Goal: Information Seeking & Learning: Find specific fact

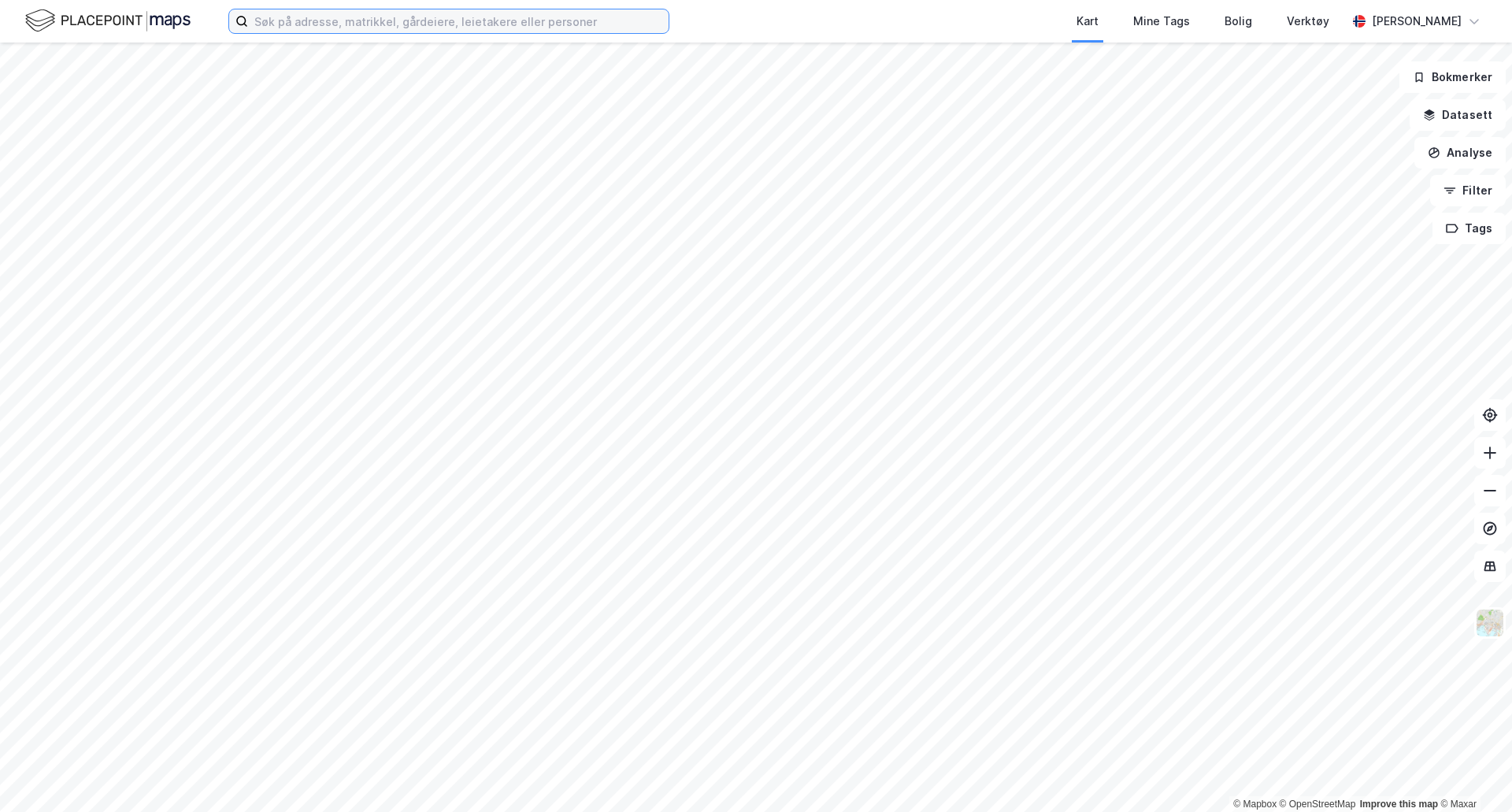
click at [373, 12] on input at bounding box center [458, 21] width 420 height 24
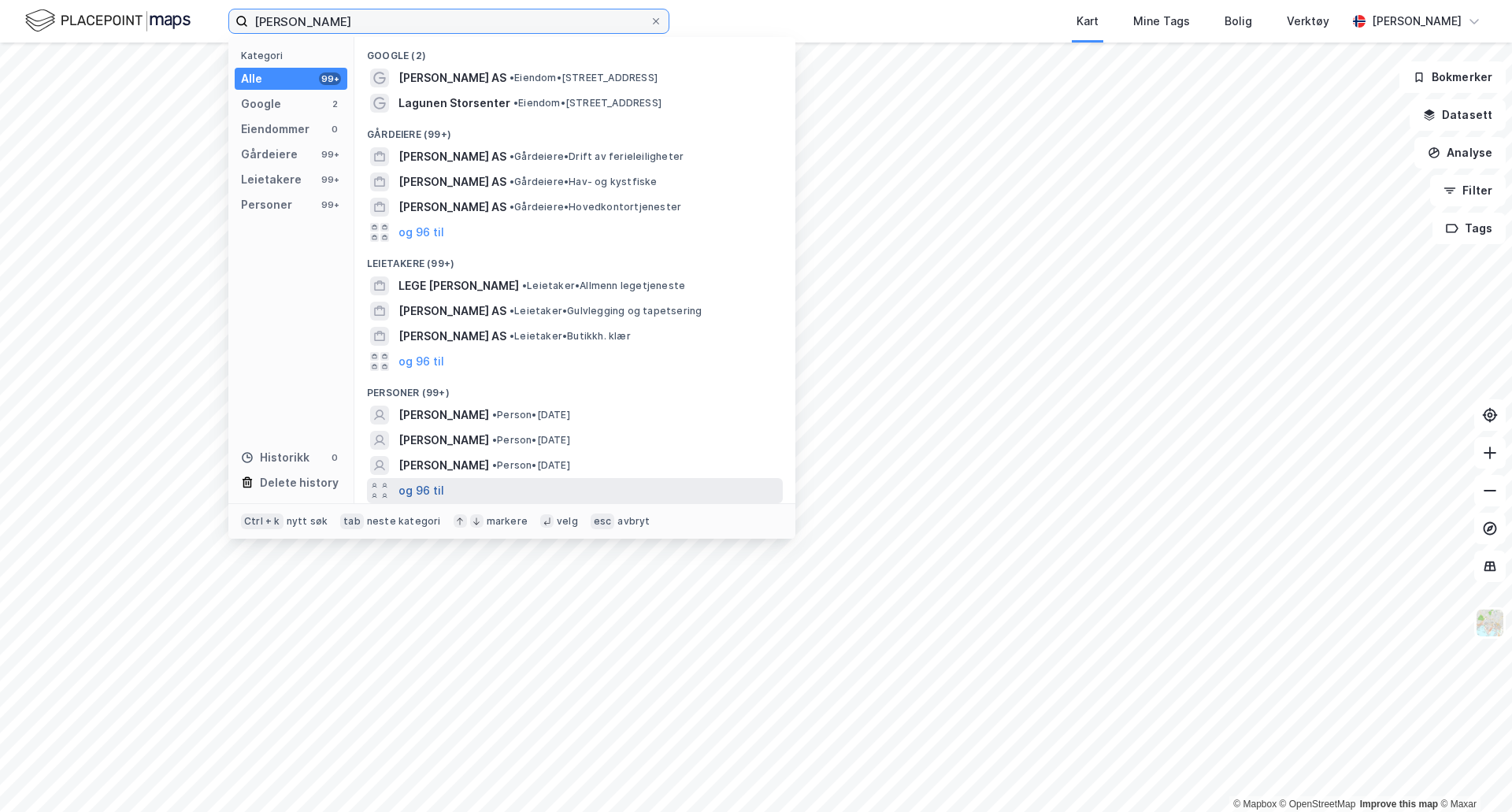
type input "[PERSON_NAME]"
click at [425, 487] on button "og 96 til" at bounding box center [421, 490] width 46 height 19
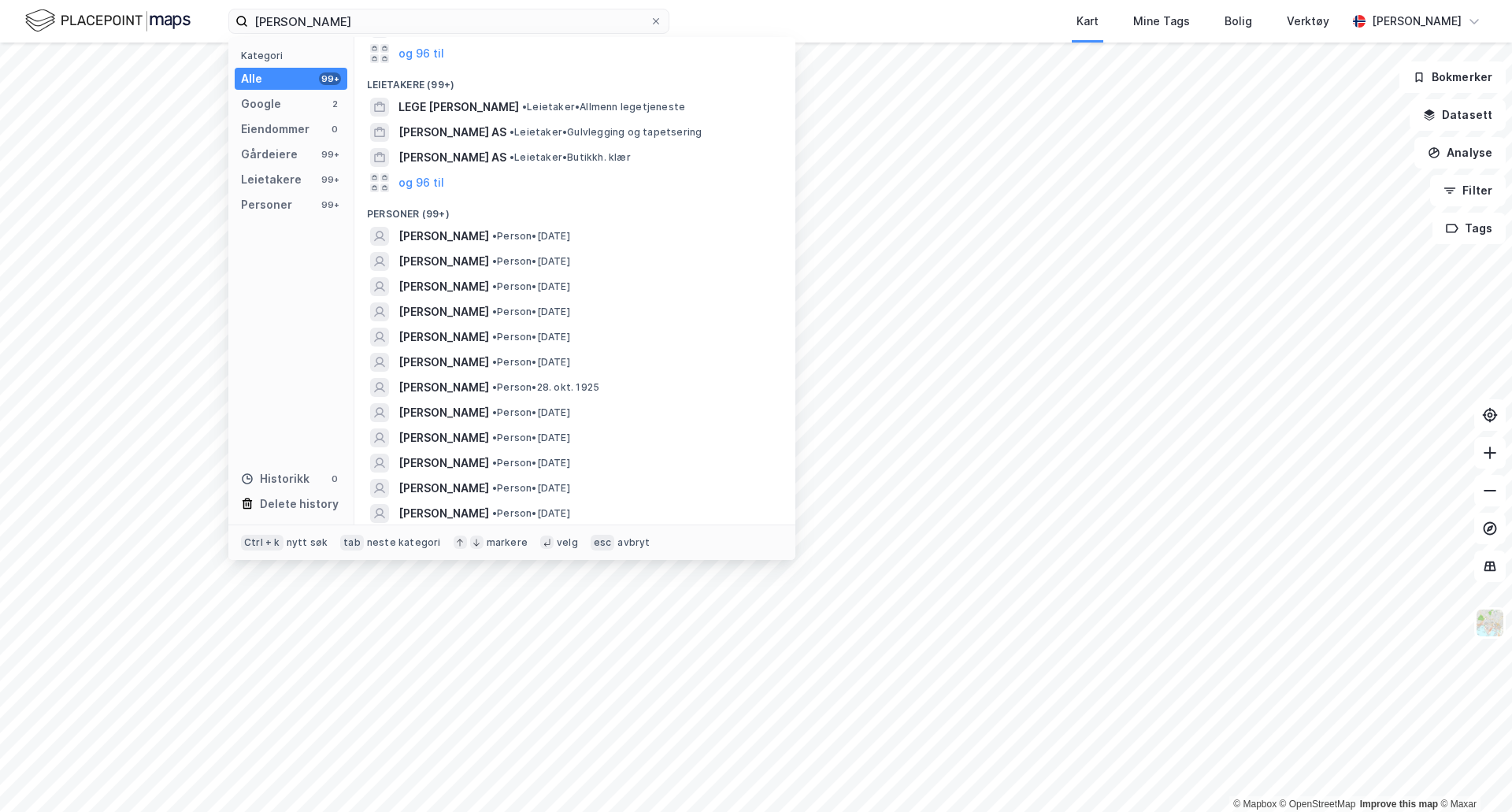
scroll to position [236, 0]
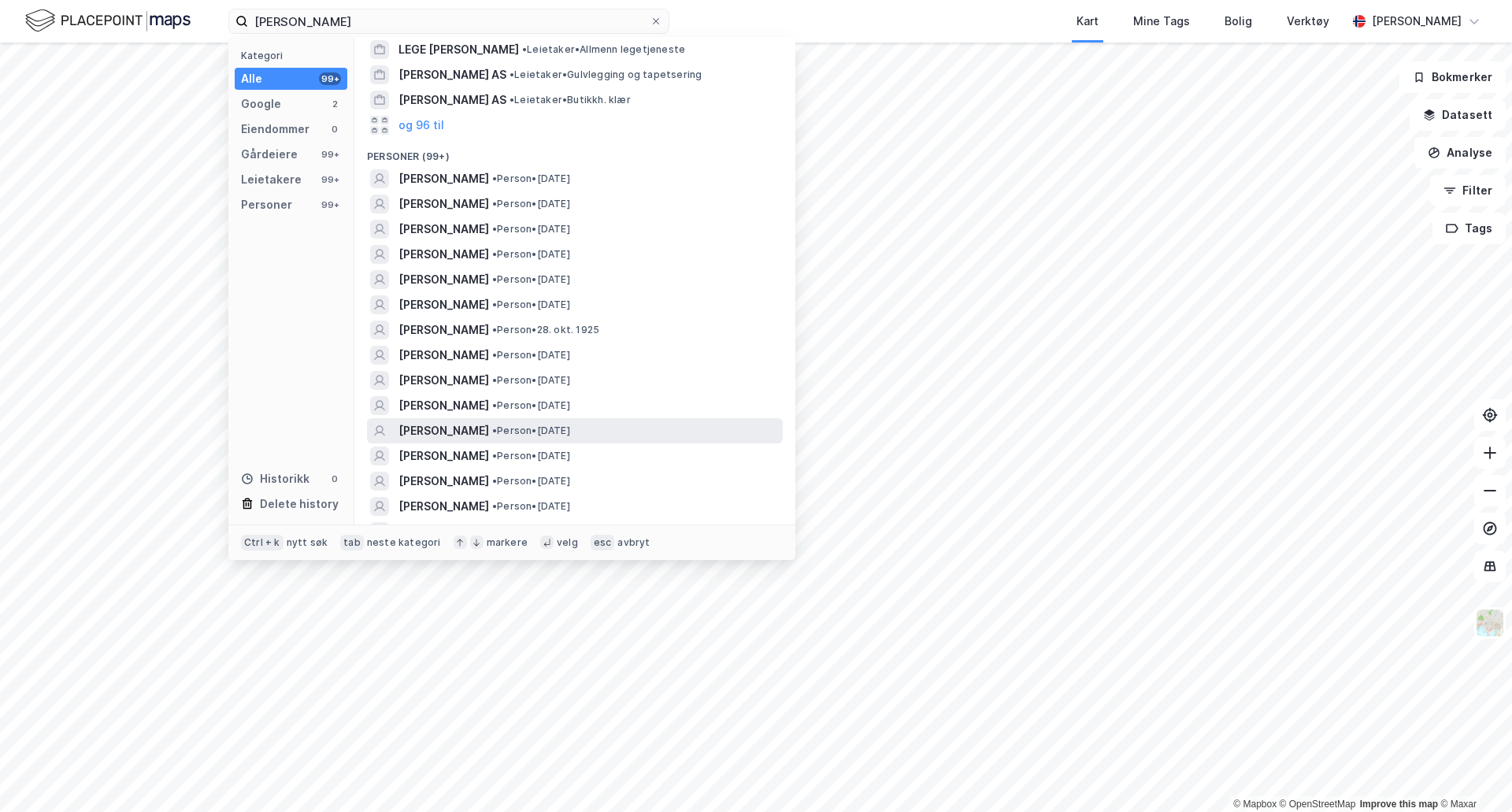
click at [615, 422] on div "[PERSON_NAME] • Person • [DATE]" at bounding box center [589, 430] width 381 height 19
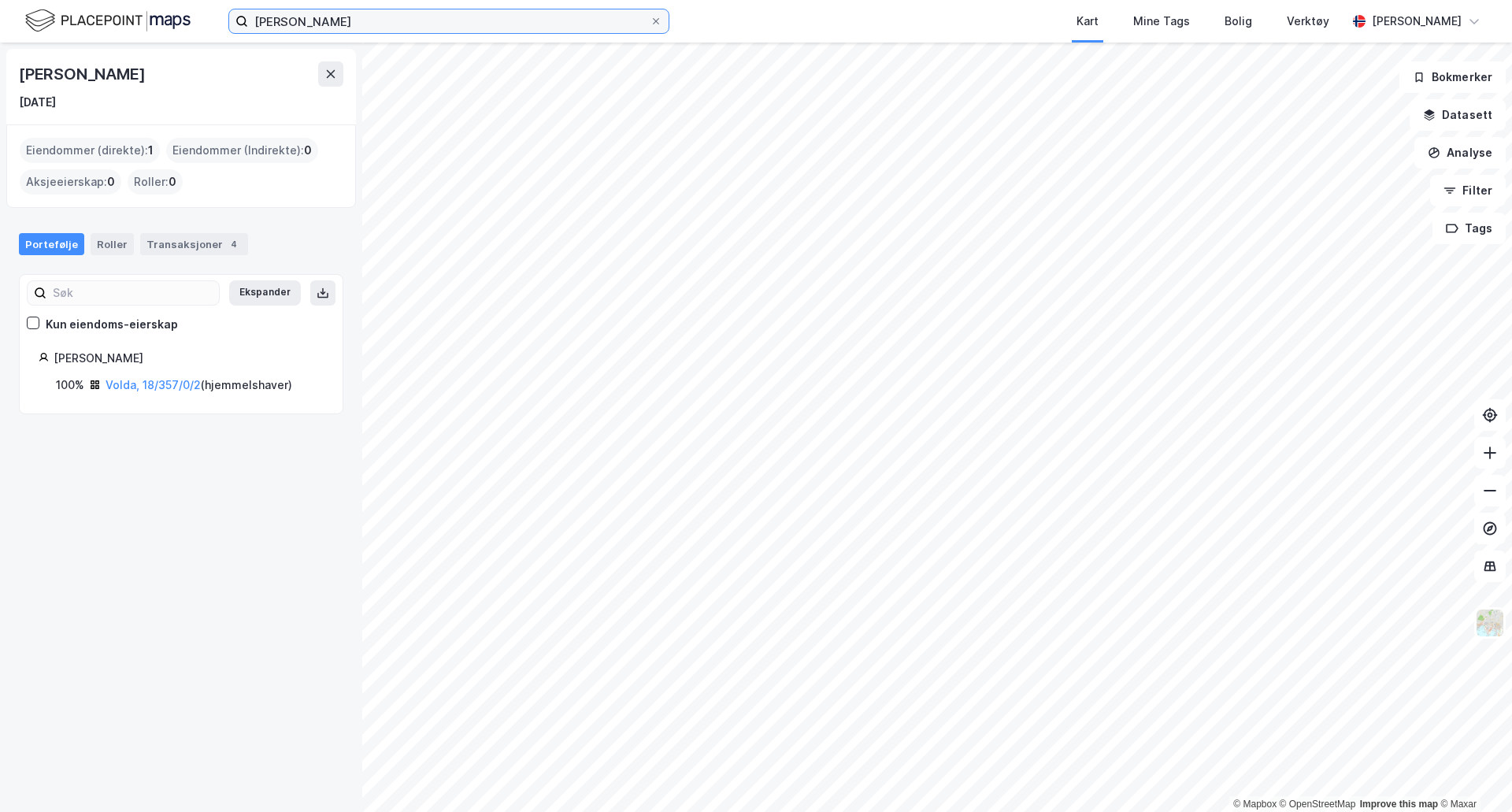
click at [393, 28] on input "[PERSON_NAME]" at bounding box center [449, 21] width 402 height 24
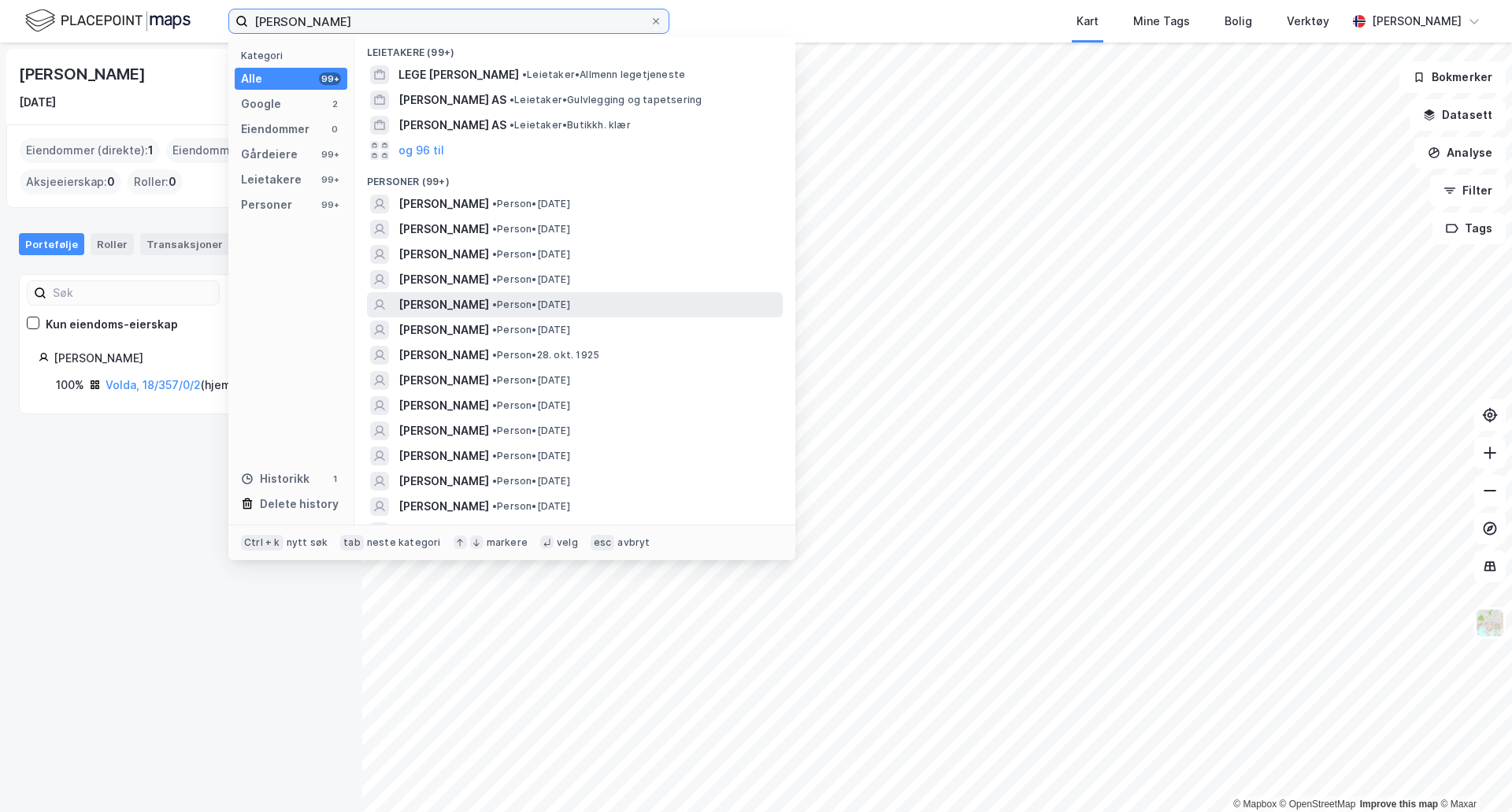
scroll to position [236, 0]
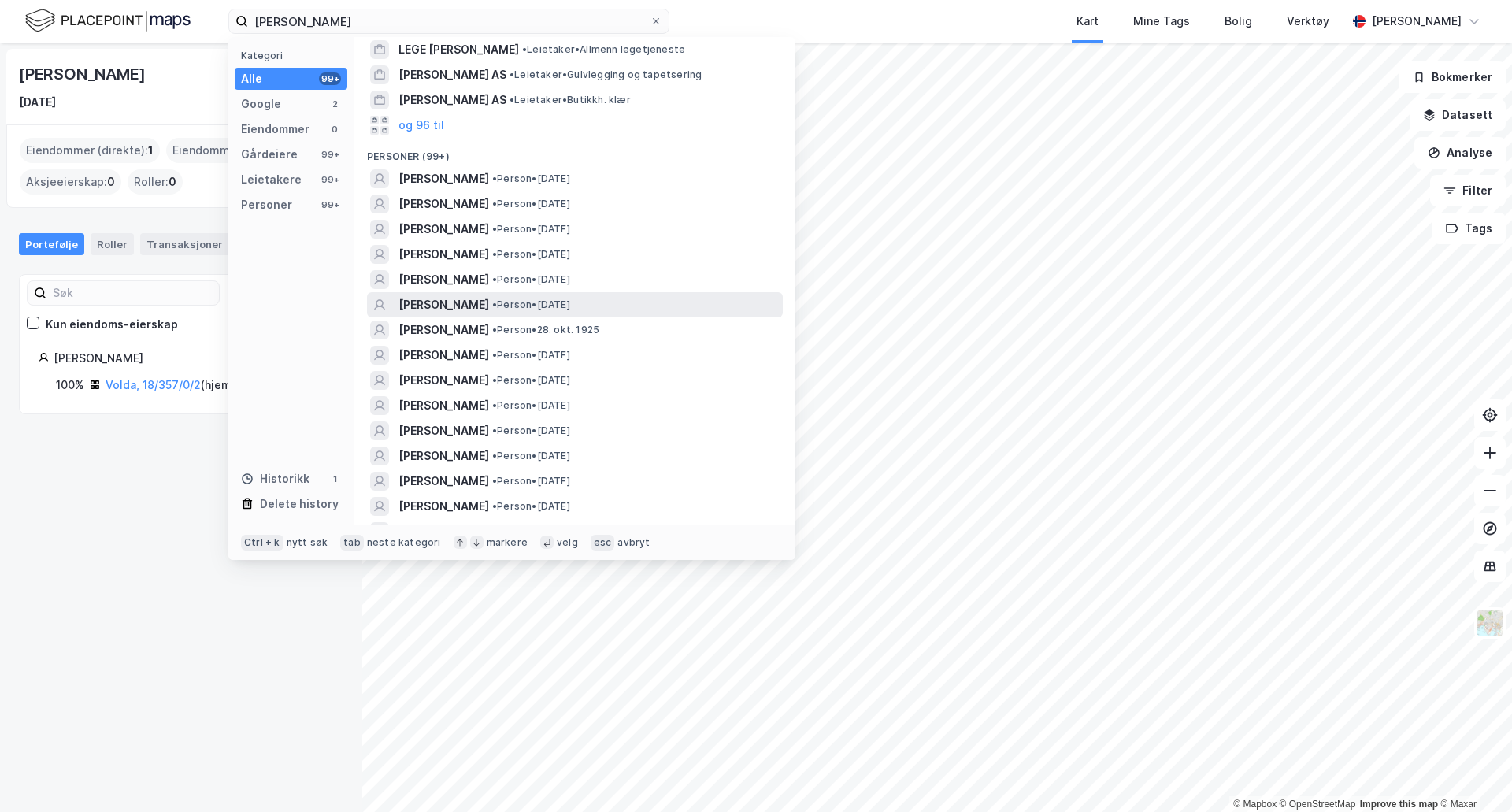
click at [628, 303] on div "[PERSON_NAME] • Person • [DATE]" at bounding box center [589, 305] width 381 height 19
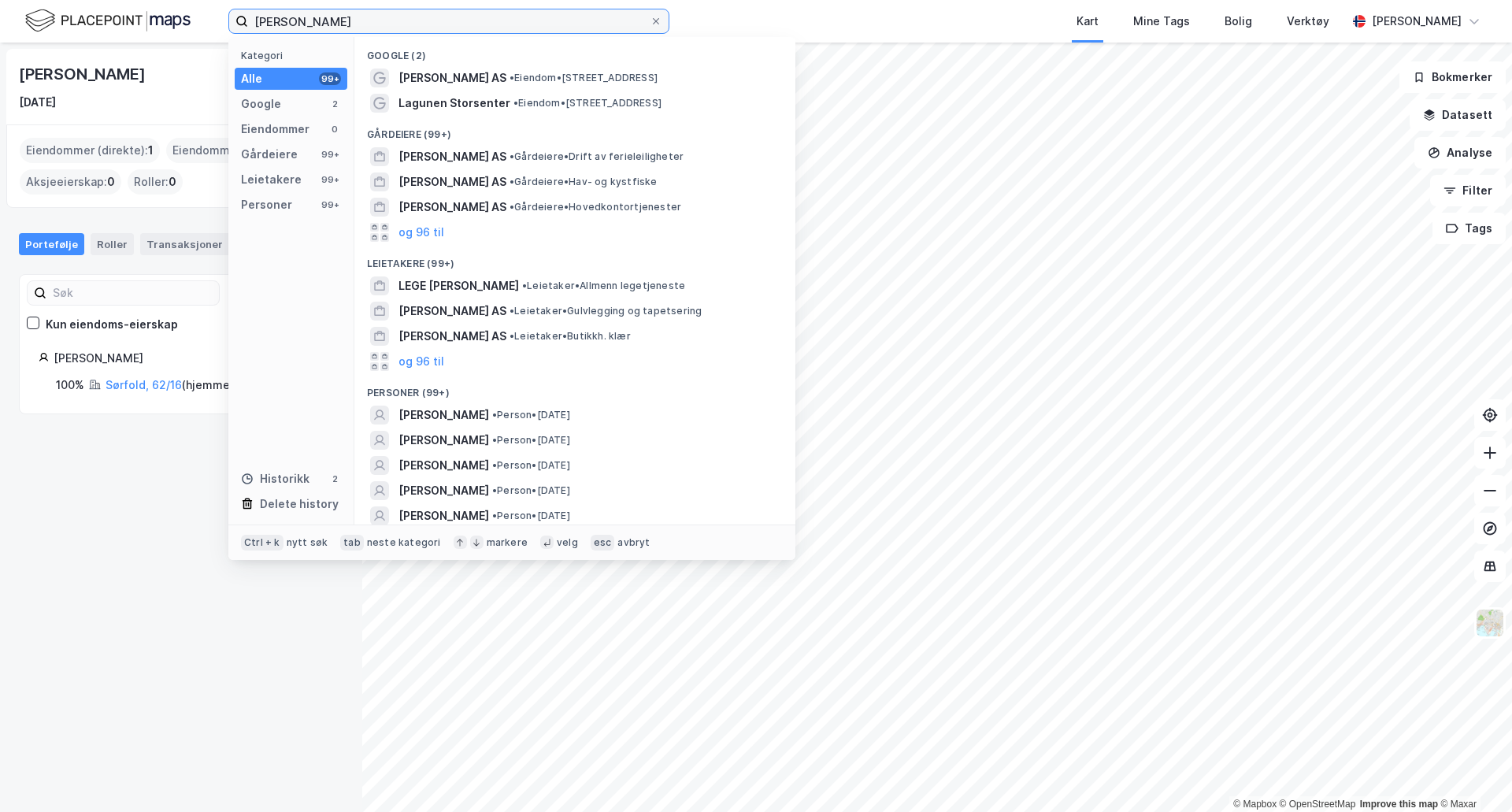
click at [348, 29] on input "[PERSON_NAME]" at bounding box center [449, 21] width 402 height 24
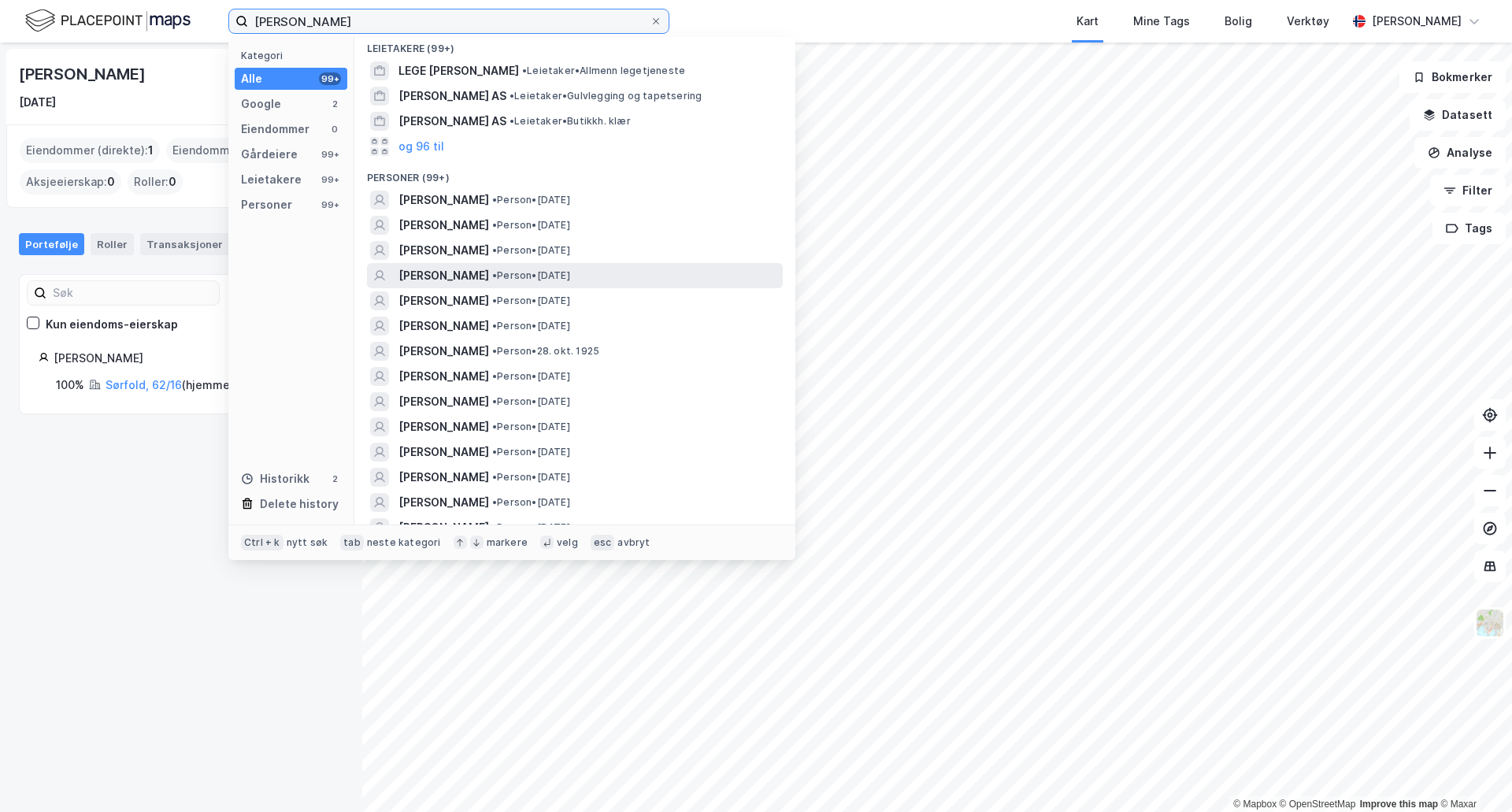
scroll to position [236, 0]
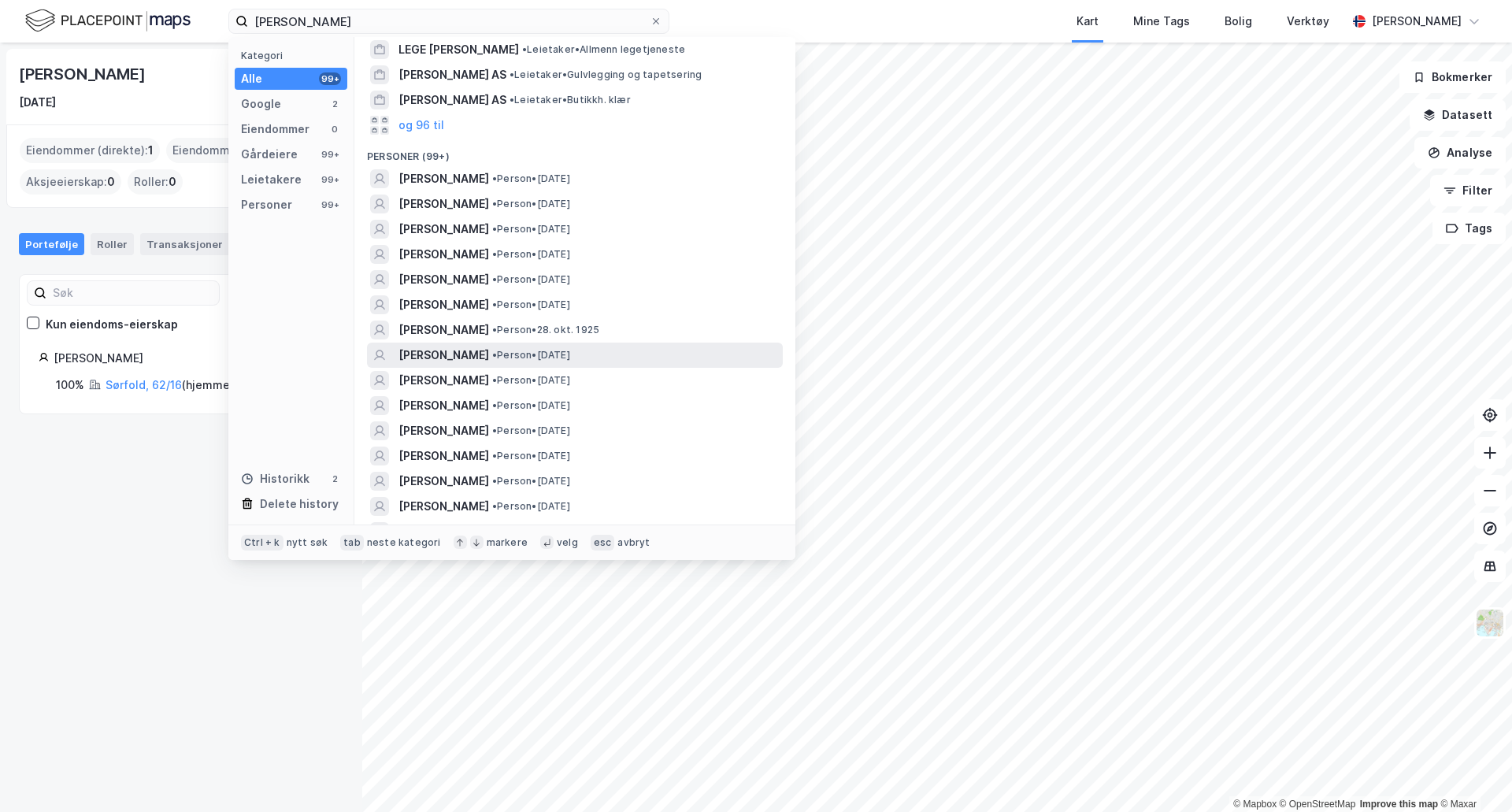
click at [620, 350] on div "[PERSON_NAME] • Person • [DATE]" at bounding box center [589, 354] width 381 height 19
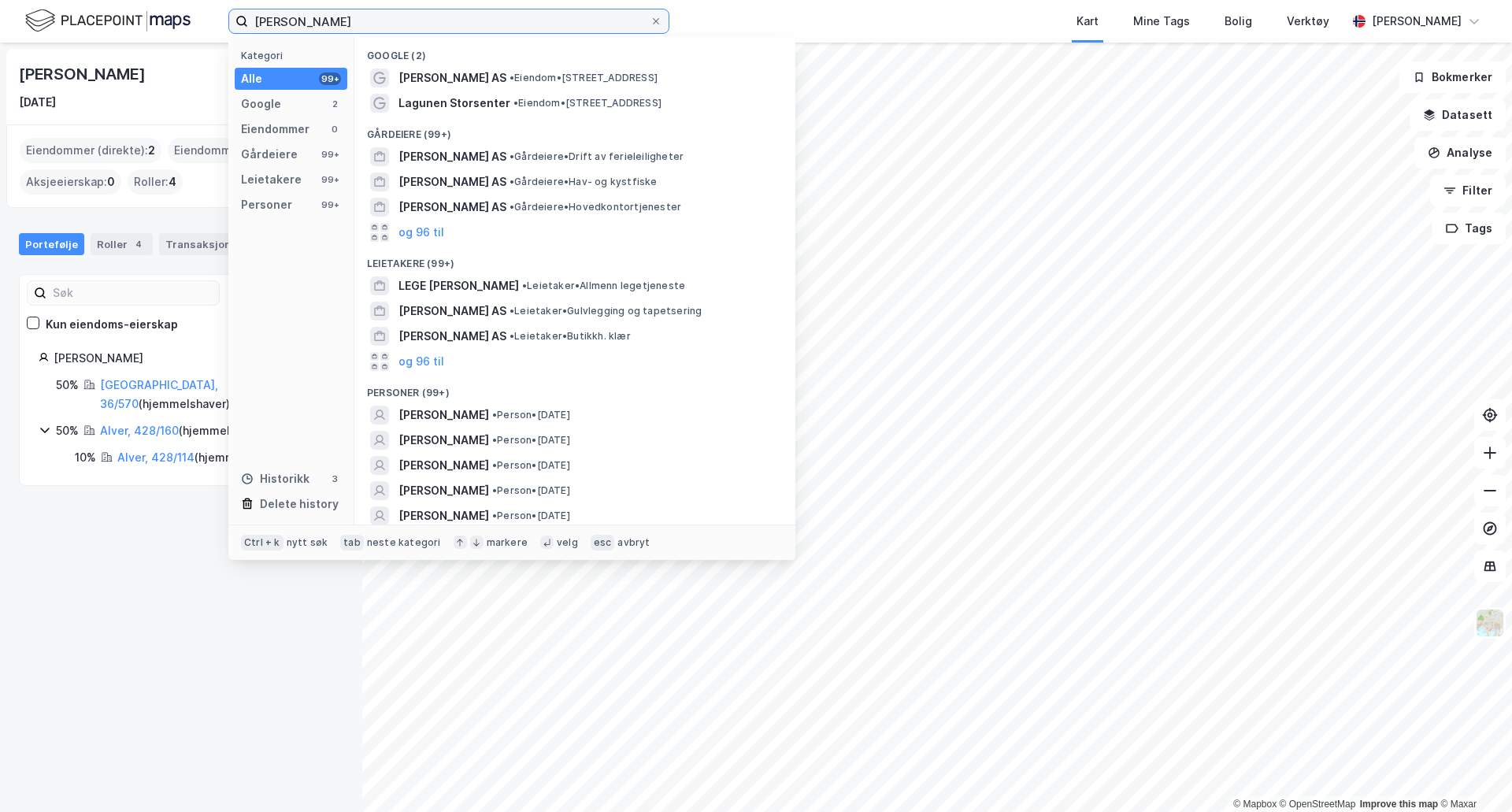
click at [363, 19] on input "[PERSON_NAME]" at bounding box center [449, 21] width 402 height 24
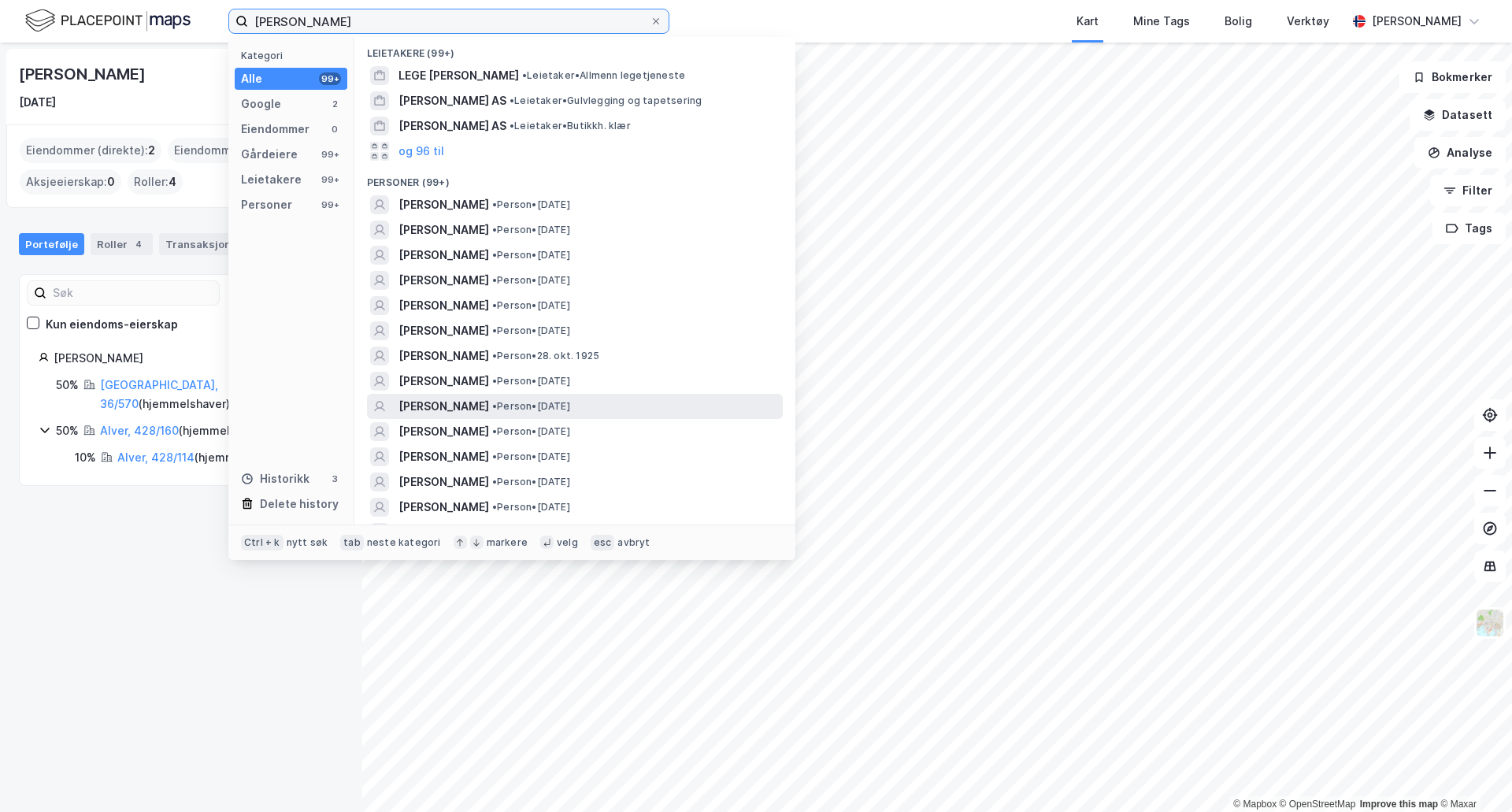
scroll to position [236, 0]
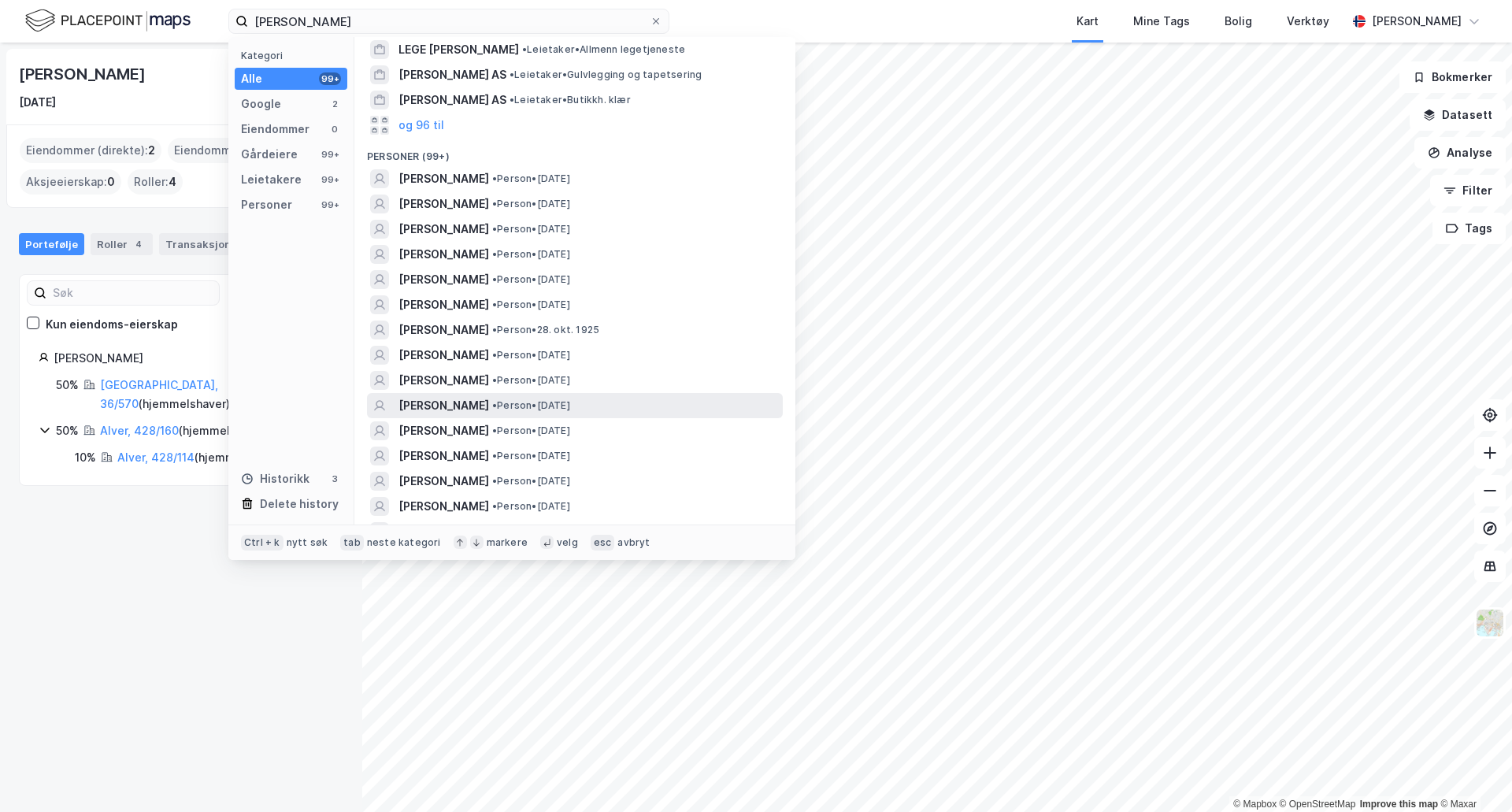
click at [611, 398] on div "[PERSON_NAME] • Person • [DATE]" at bounding box center [589, 405] width 381 height 19
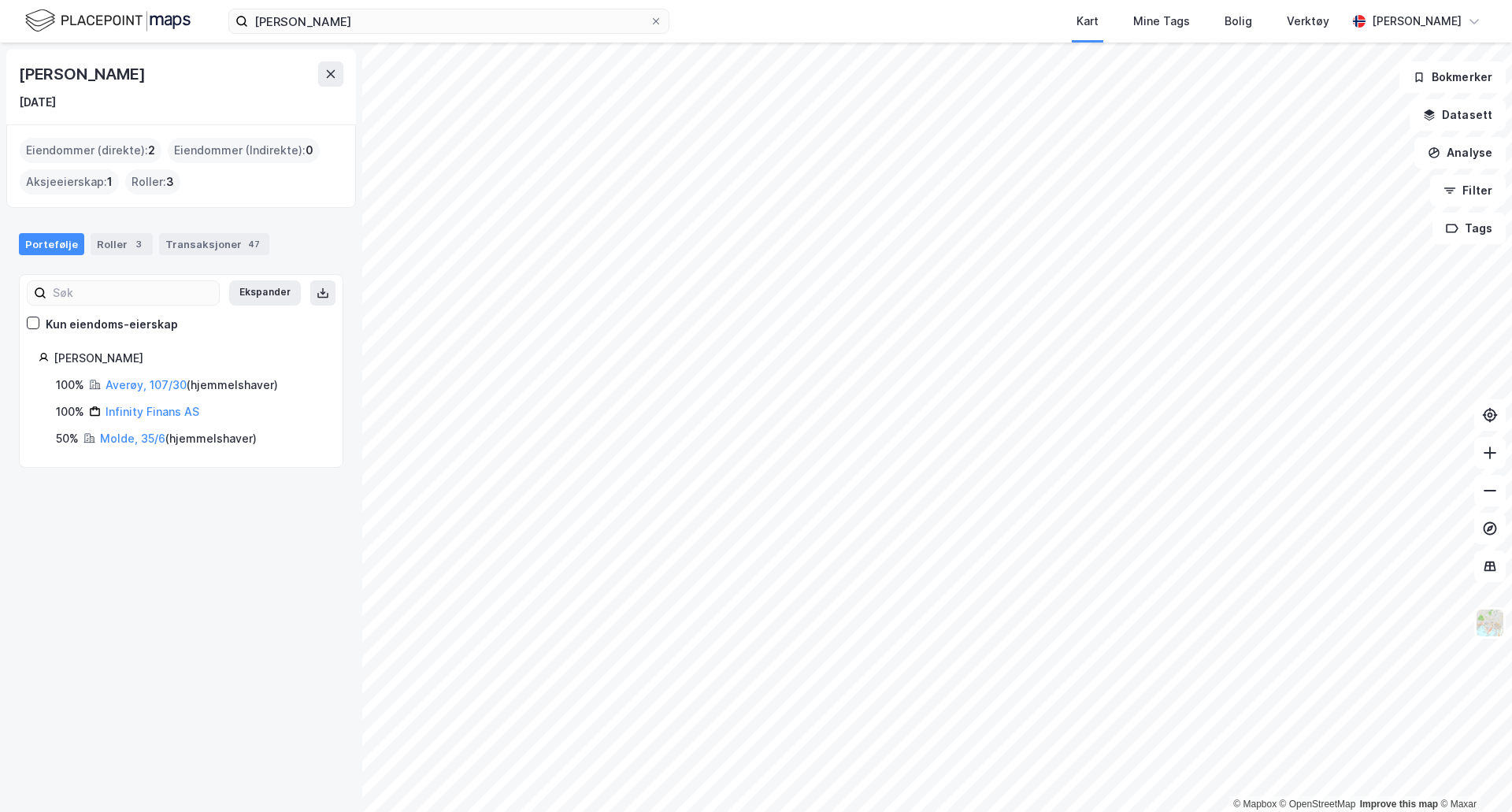
click at [502, 4] on div "[PERSON_NAME] Kart Mine Tags Bolig Verktøy [PERSON_NAME]" at bounding box center [756, 21] width 1512 height 43
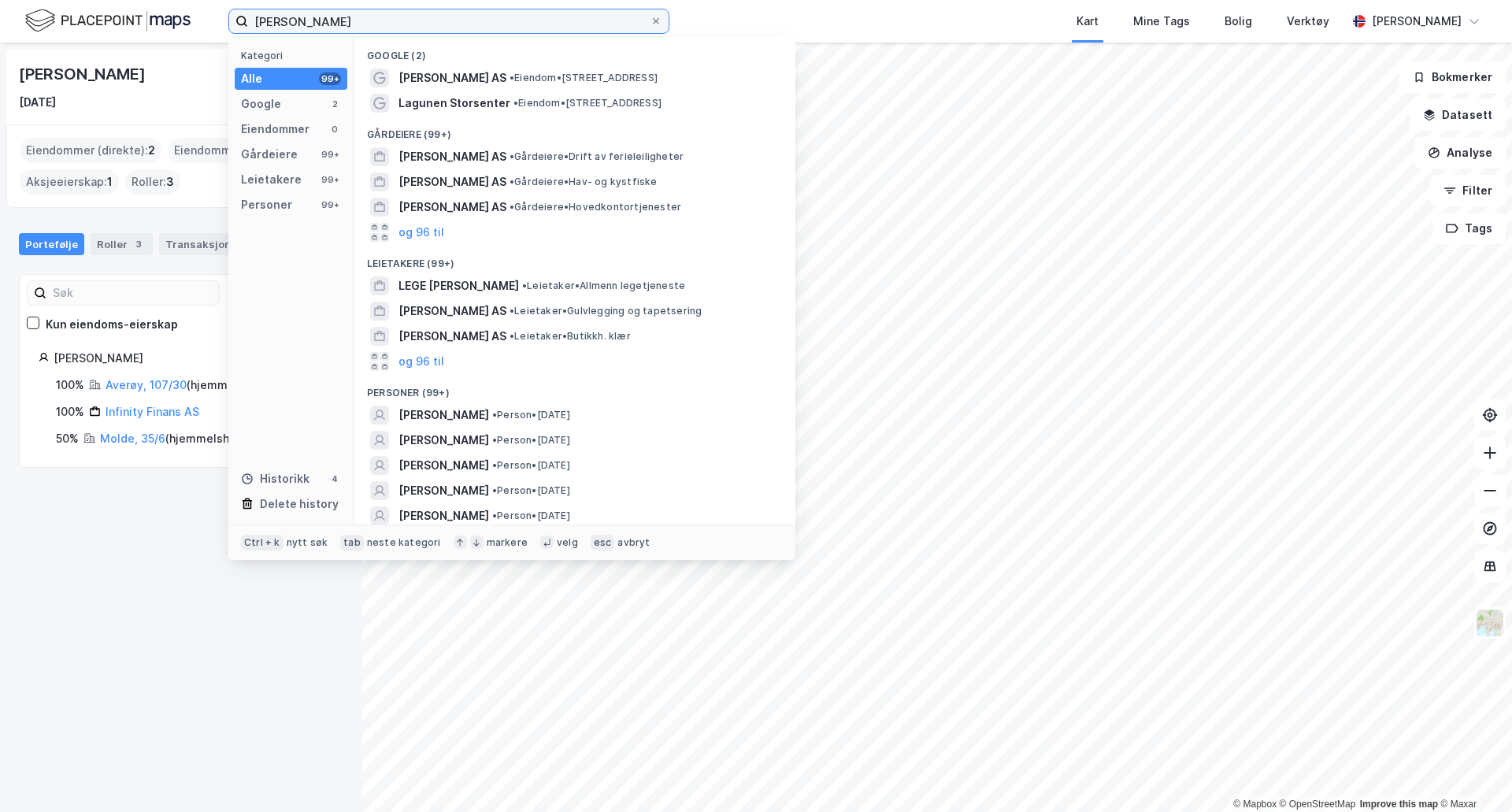
click at [494, 18] on input "[PERSON_NAME]" at bounding box center [449, 21] width 402 height 24
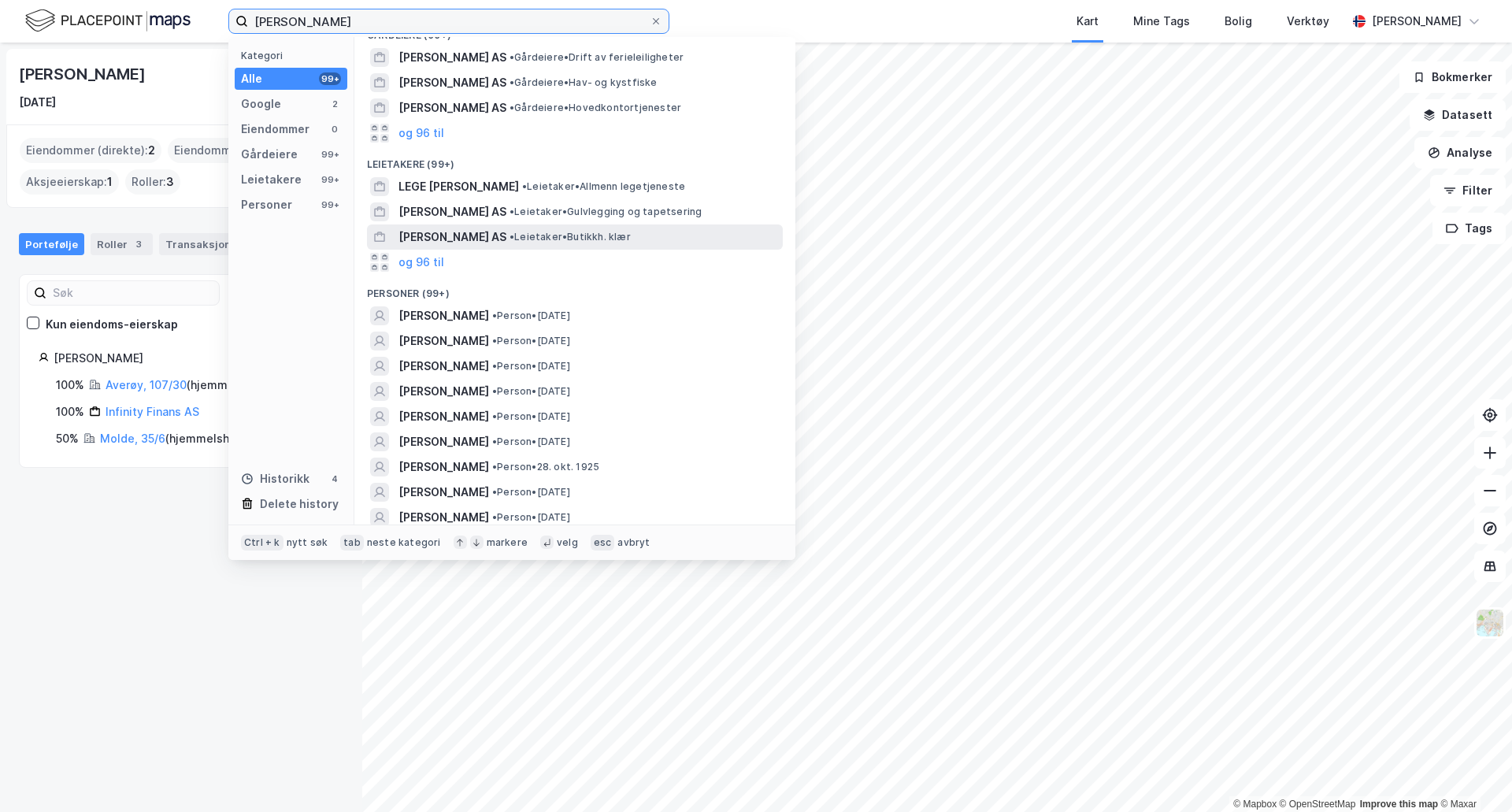
scroll to position [236, 0]
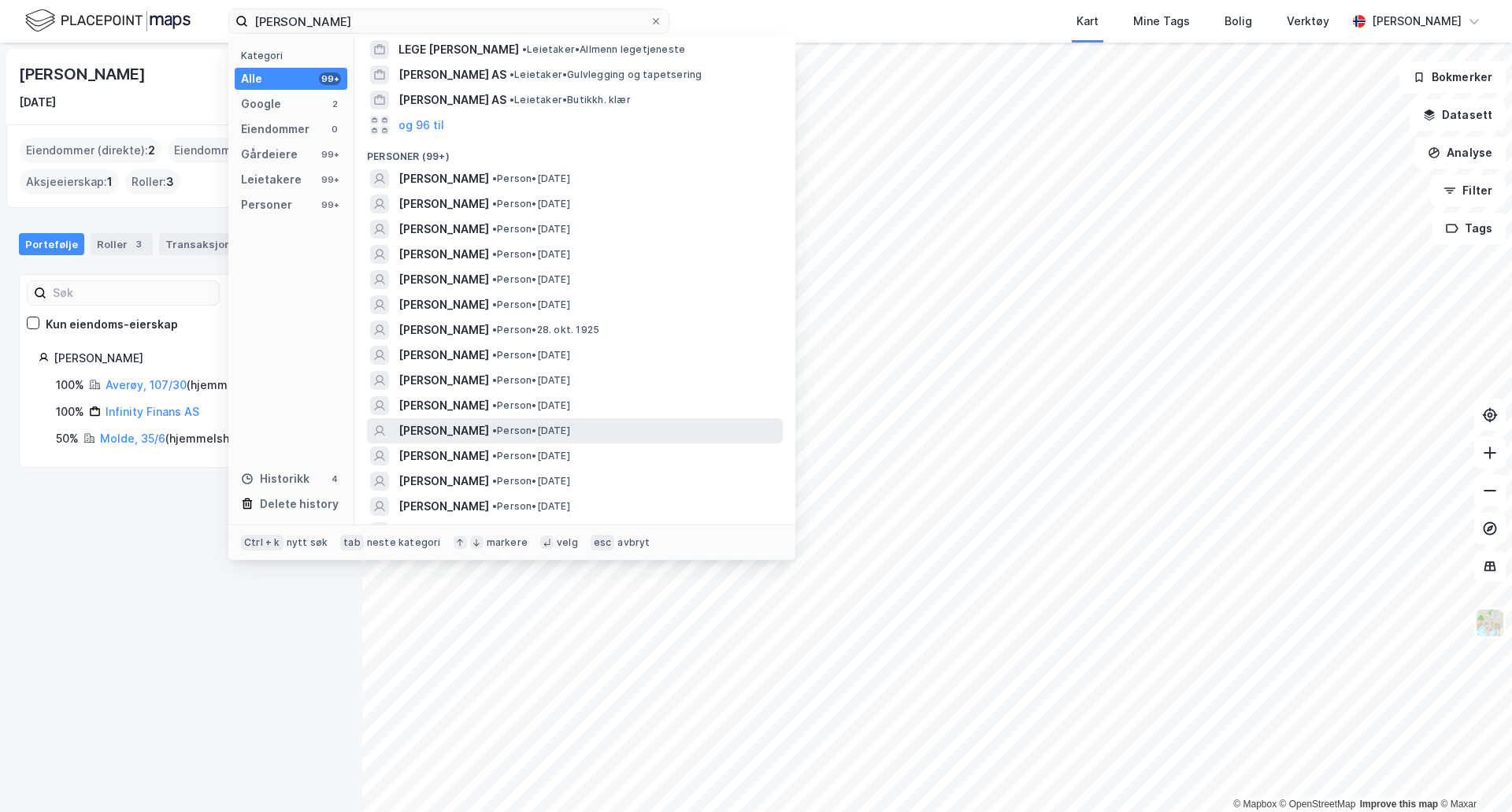
click at [622, 429] on div "[PERSON_NAME] • Person • [DATE]" at bounding box center [589, 430] width 381 height 19
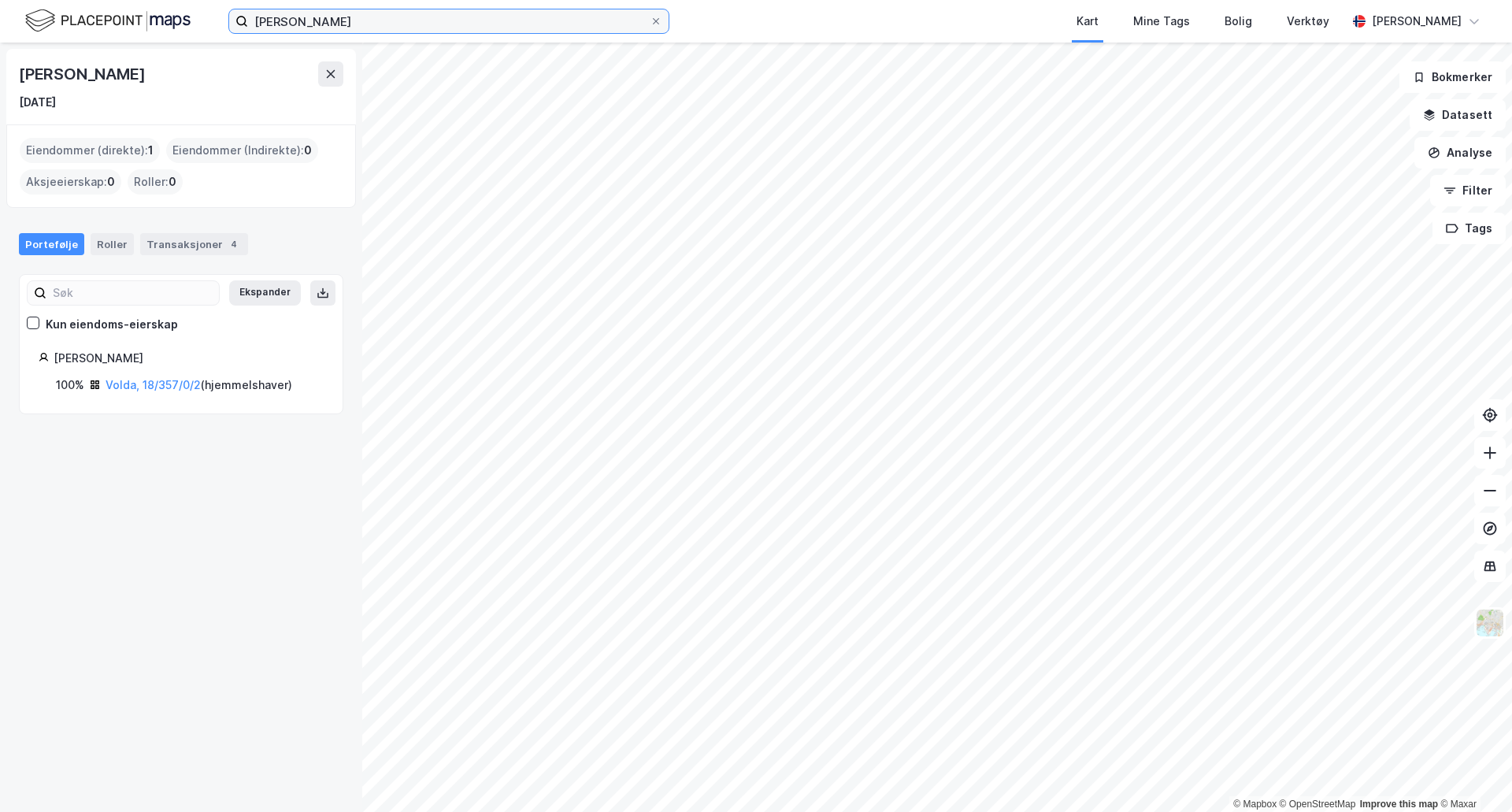
click at [444, 20] on input "[PERSON_NAME]" at bounding box center [449, 21] width 402 height 24
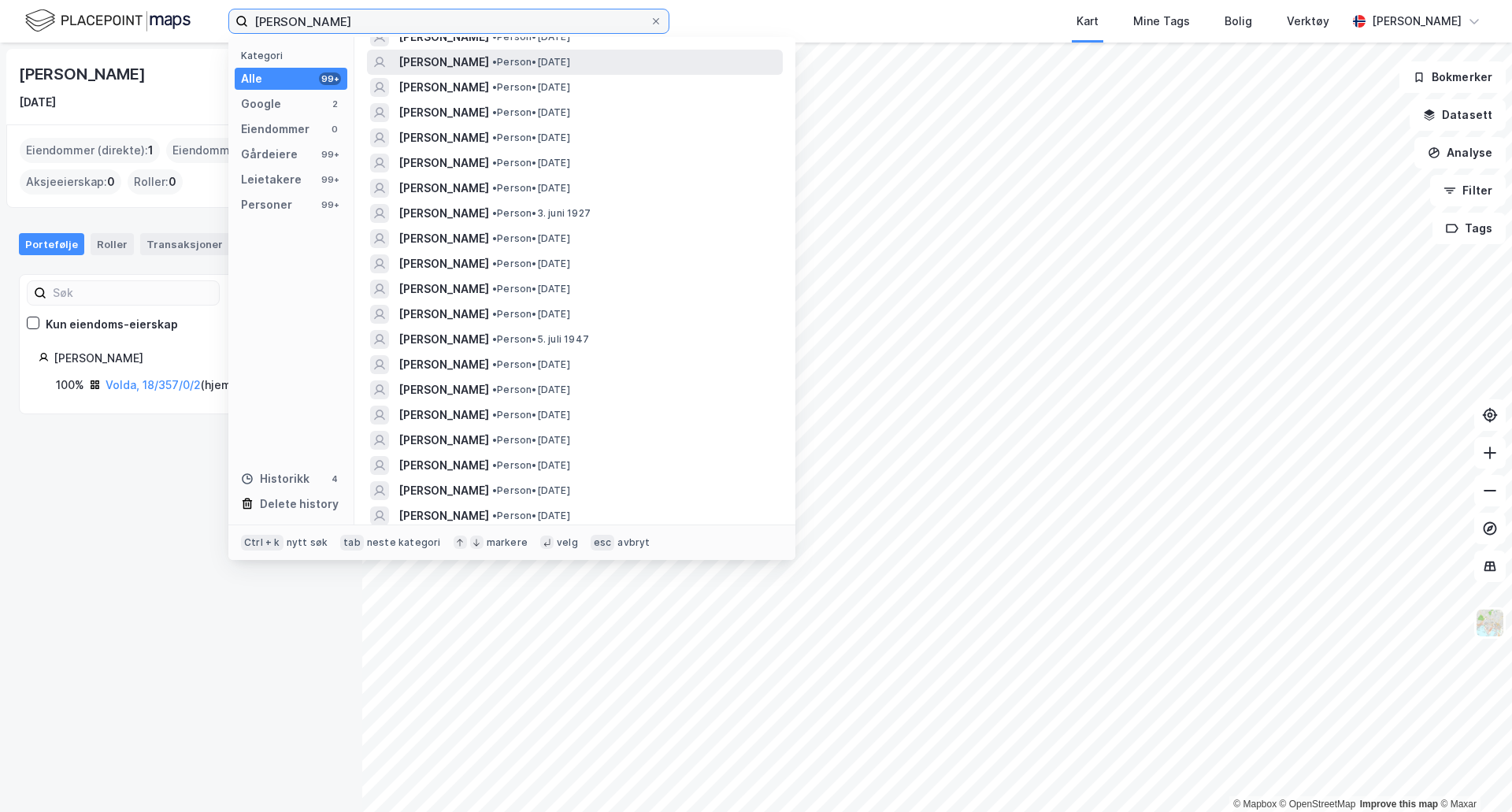
scroll to position [708, 0]
